Goal: Communication & Community: Answer question/provide support

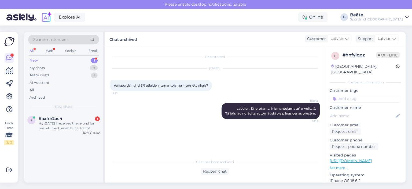
click at [63, 130] on div "Hi, [DATE] I received the refund for my returned order, but I did not receive t…" at bounding box center [69, 126] width 61 height 10
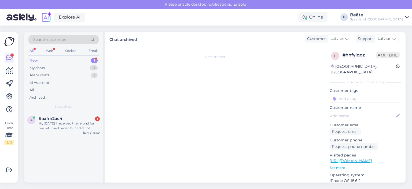
scroll to position [180, 0]
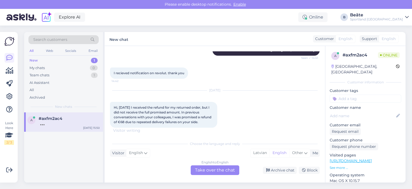
click at [220, 172] on div "English to English Take over the chat" at bounding box center [215, 170] width 49 height 10
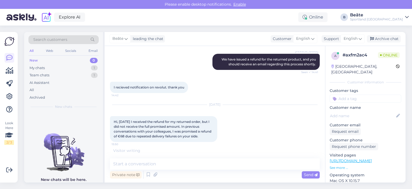
scroll to position [165, 0]
click at [350, 38] on span "English" at bounding box center [351, 39] width 14 height 6
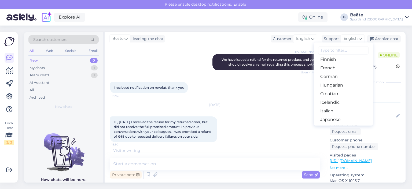
scroll to position [107, 0]
click at [333, 108] on link "Latvian" at bounding box center [343, 109] width 59 height 9
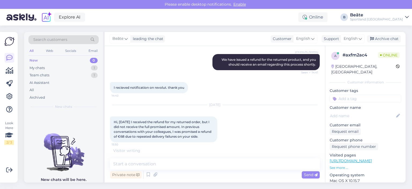
scroll to position [217, 0]
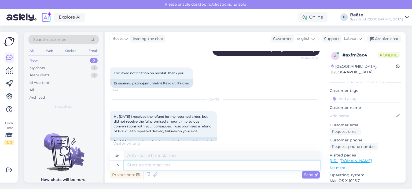
click at [229, 165] on textarea at bounding box center [222, 164] width 196 height 9
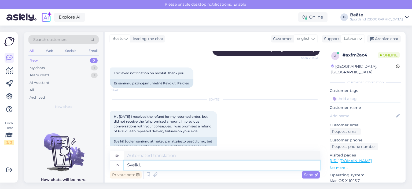
type textarea "Sveiki, l"
type textarea "Hello,"
type textarea "Sveiki, lūgums, sa"
type textarea "Hello, please,"
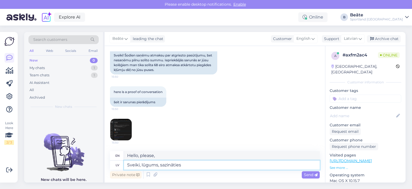
type textarea "Sveiki, lūgums, sazināties a"
type textarea "Hello, please contact me."
type textarea "Sveiki, lūgums, sazināties ar k"
type textarea "Hello, please contact"
type textarea "Sveiki, lūgums, sazināties ar [EMAIL_ADDRESS][DOMAIN_NAME]"
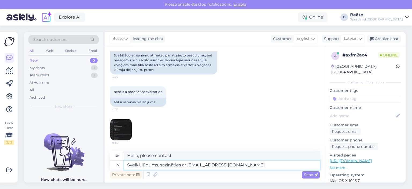
type textarea "Hello, please contact [EMAIL_ADDRESS][DOMAIN_NAME]"
type textarea "Sveiki, lūgums, sazināties ar [EMAIL_ADDRESS][DOMAIN_NAME]"
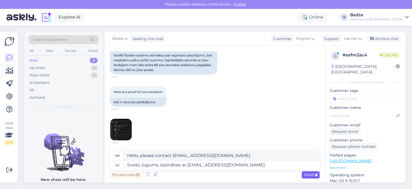
click at [308, 177] on div "Send" at bounding box center [311, 174] width 18 height 7
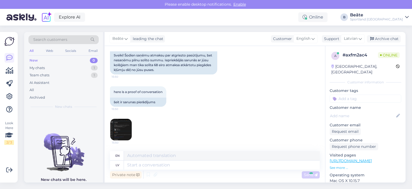
scroll to position [335, 0]
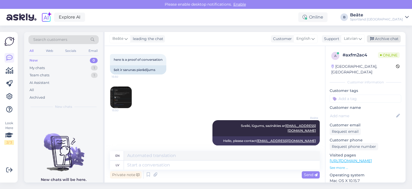
click at [377, 41] on div "Archive chat" at bounding box center [384, 38] width 34 height 7
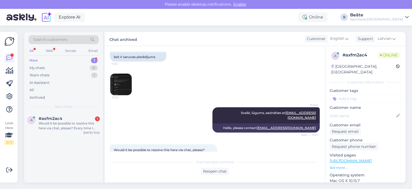
scroll to position [386, 0]
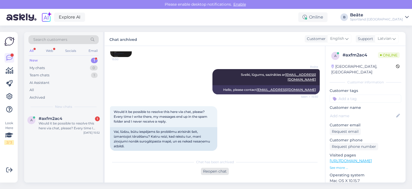
click at [218, 170] on div "Reopen chat" at bounding box center [215, 170] width 28 height 7
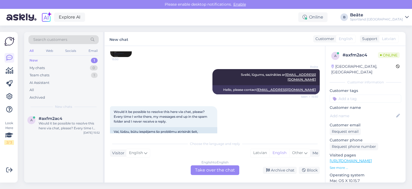
click at [218, 170] on div "English to English Take over the chat" at bounding box center [215, 170] width 49 height 10
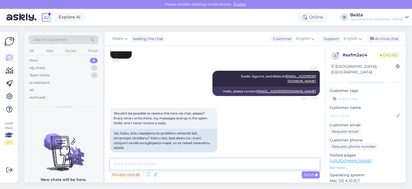
click at [220, 168] on textarea at bounding box center [215, 163] width 210 height 11
click at [354, 39] on span "English" at bounding box center [351, 39] width 14 height 6
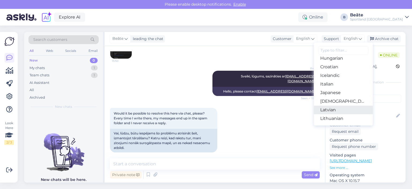
click at [335, 109] on link "Latvian" at bounding box center [343, 109] width 59 height 9
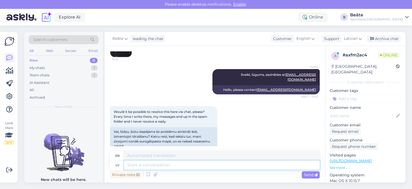
click at [263, 164] on textarea at bounding box center [222, 164] width 196 height 9
type textarea "Situč"
type textarea "Hit"
type textarea "Situācijas, k"
type textarea "Situations,"
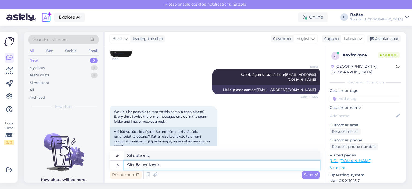
type textarea "Situācijas, kas sa"
type textarea "Situations that"
type textarea "Situācijas, kas saistītas ar"
type textarea "Situations related to"
type textarea "Situācijas, kas saistītas ar grāmatvedību u"
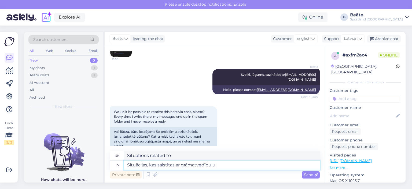
type textarea "Situations related to accounting"
type textarea "Situācijas, kas saistītas ar grāmatvedību un fi"
type textarea "Situations related to accounting and"
type textarea "Situācijas, kas saistītas ar grāmatvedību un finansēm,"
type textarea "Situations related to accounting and finance,"
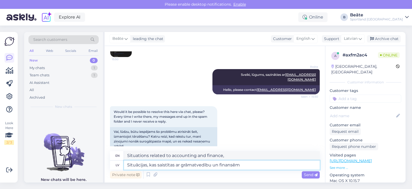
type textarea "Situācijas, kas saistītas ar grāmatvedību un finansēm t"
type textarea "Situations related to accounting and finance"
type textarea "Situācijas, kas saistītas ar grāmatvedību un finansēm tiem ri"
type textarea "Situations related to accounting and finance for them"
type textarea "Situācijas, kas saistītas ar grāmatvedību un finansēm tiem risinātas e"
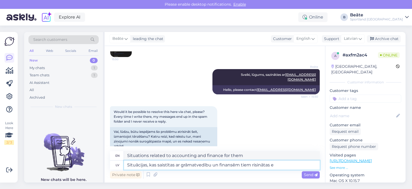
type textarea "Situations related to accounting and finance are addressed"
type textarea "Situācijas, kas saistītas ar grāmatvedību un finansēm tiem risinātas e-pastā."
type textarea "Situations related to accounting and finances are handled by email."
type textarea "Situācijas, kas saistītas ar grāmatvedību un finansēm tiem risinātas e-pastā."
drag, startPoint x: 309, startPoint y: 173, endPoint x: 297, endPoint y: 154, distance: 22.6
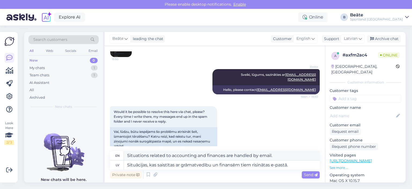
click at [309, 173] on span "Send" at bounding box center [311, 174] width 14 height 5
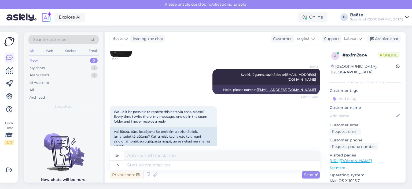
scroll to position [433, 0]
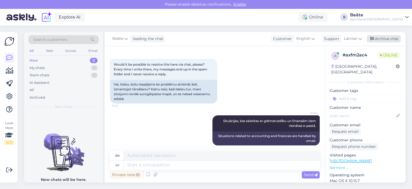
click at [378, 41] on div "Archive chat" at bounding box center [384, 38] width 34 height 7
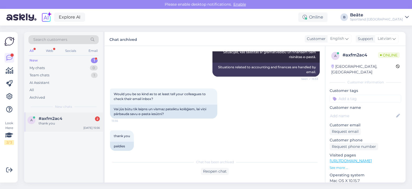
click at [86, 124] on div "thank you" at bounding box center [69, 123] width 61 height 5
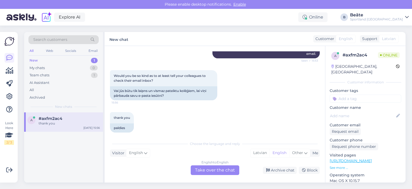
click at [219, 170] on div "English to English Take over the chat" at bounding box center [215, 170] width 49 height 10
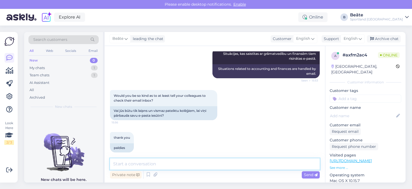
click at [218, 168] on textarea at bounding box center [215, 163] width 210 height 11
click at [350, 37] on span "English" at bounding box center [351, 39] width 14 height 6
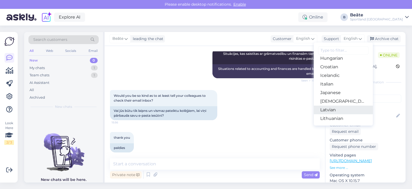
click at [337, 110] on link "Latvian" at bounding box center [343, 109] width 59 height 9
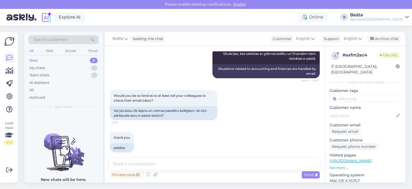
scroll to position [507, 0]
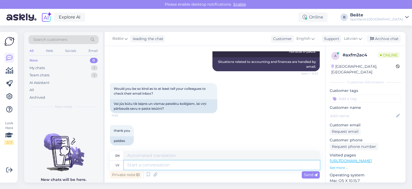
click at [233, 165] on textarea at bounding box center [222, 164] width 196 height 9
type textarea "Jā, n"
type textarea "Yes,"
type textarea "Jā, nodosim i"
type textarea "Yes, let's pass."
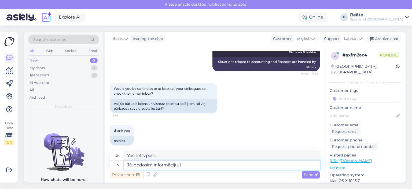
type textarea "Jā, nodosim informāciju, la"
type textarea "Yes, we will pass on the information,"
type textarea "Jā, nodosim informāciju, lai, pē"
type textarea "Yes, we will pass on the information so that,"
type textarea "Jā, nodosim informāciju, lai, pēc i"
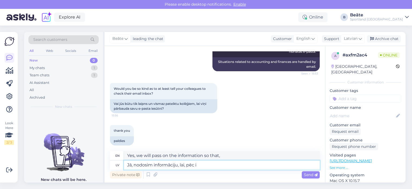
type textarea "Yes, we will pass on the information so that, after"
type textarea "Jā, nodosim informāciju, l"
type textarea "Yes, we will pass on the information so that,"
type textarea "Jā, nodosim informāciju,"
type textarea "Yes, we will pass on the information,"
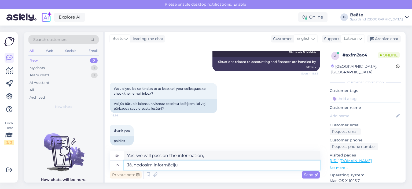
type textarea "Jā, nodosim informāciju!"
type textarea "Yes, let's pass on the information!"
type textarea "Jā, nodosim informāciju!"
click at [311, 174] on span "Send" at bounding box center [311, 174] width 14 height 5
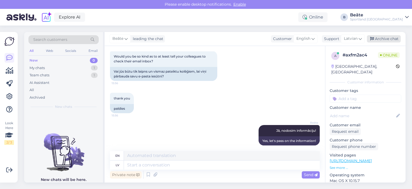
click at [372, 40] on icon at bounding box center [372, 39] width 4 height 4
